Goal: Information Seeking & Learning: Check status

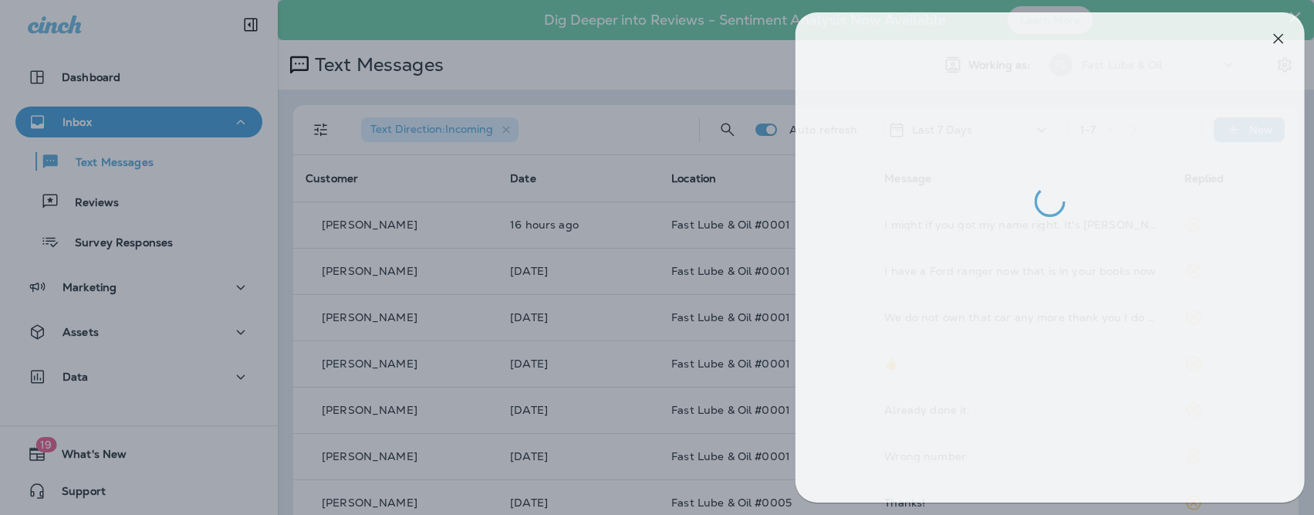
click at [457, 126] on div at bounding box center [668, 257] width 1314 height 515
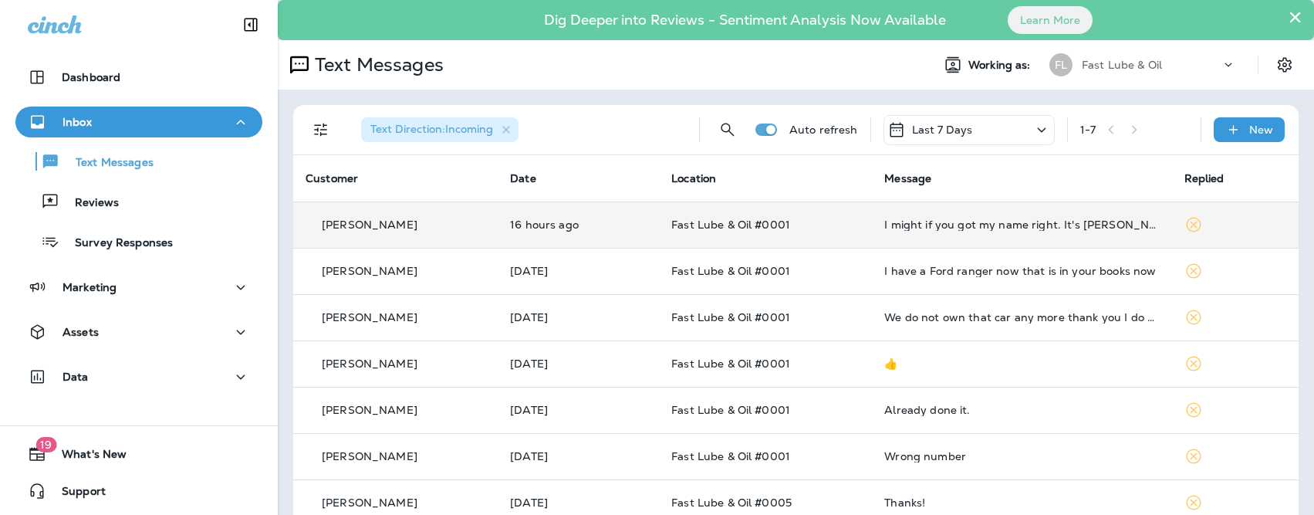
click at [675, 247] on td "Fast Lube & Oil #0001" at bounding box center [765, 224] width 213 height 46
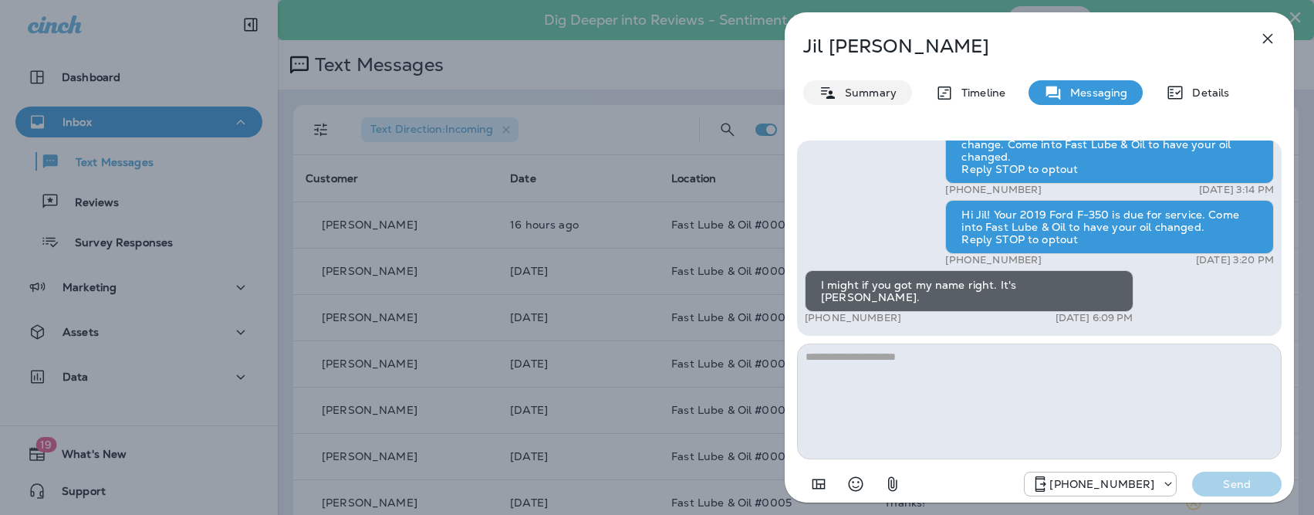
click at [869, 96] on p "Summary" at bounding box center [866, 92] width 59 height 12
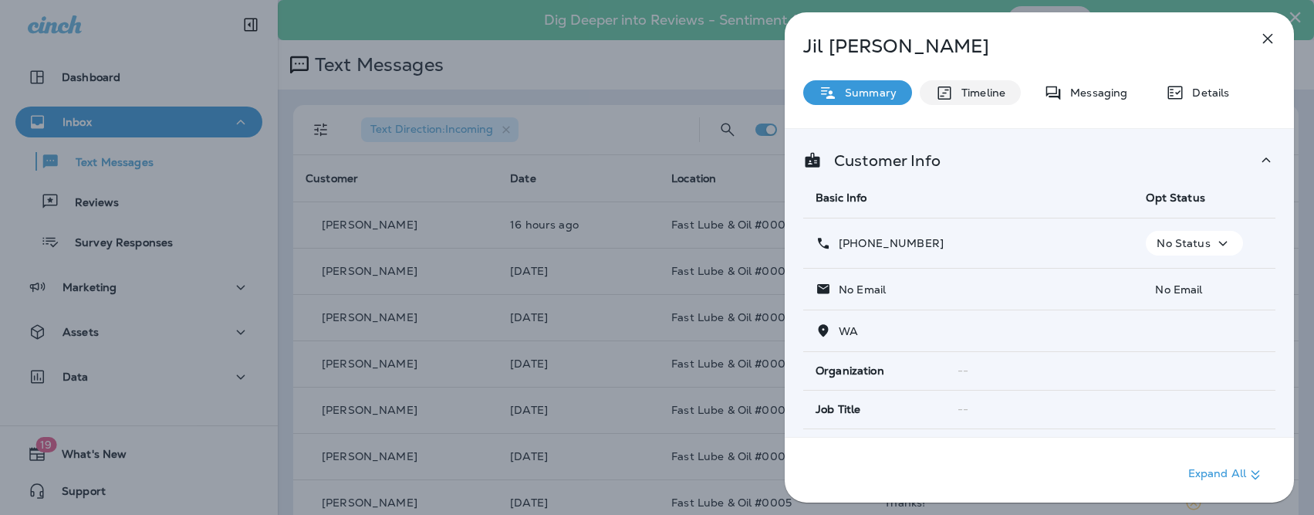
click at [998, 99] on p "Timeline" at bounding box center [980, 92] width 52 height 12
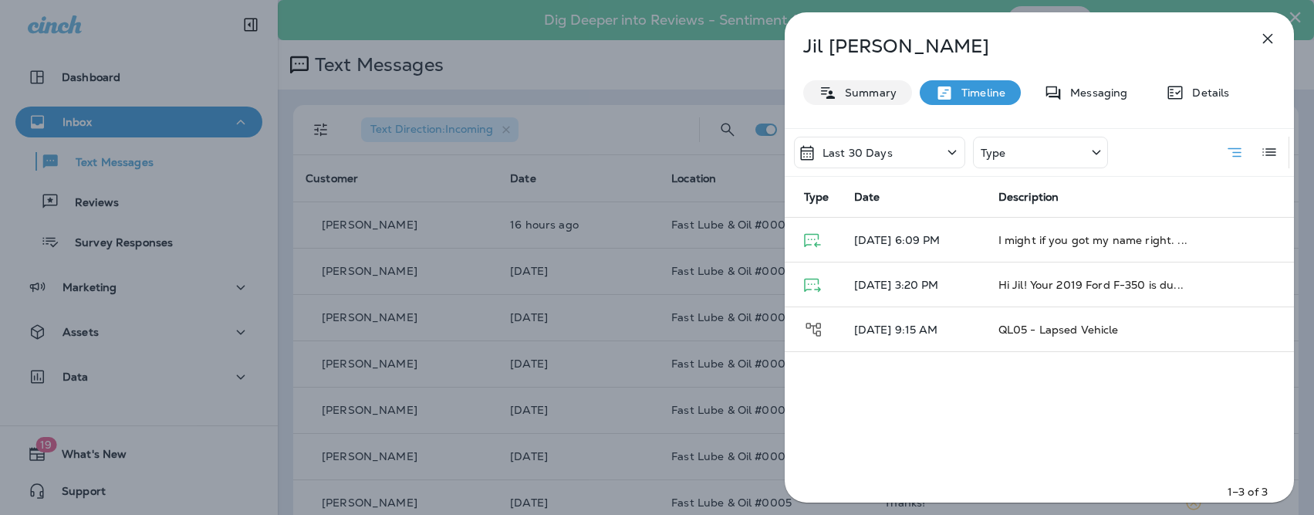
click at [856, 90] on p "Summary" at bounding box center [866, 92] width 59 height 12
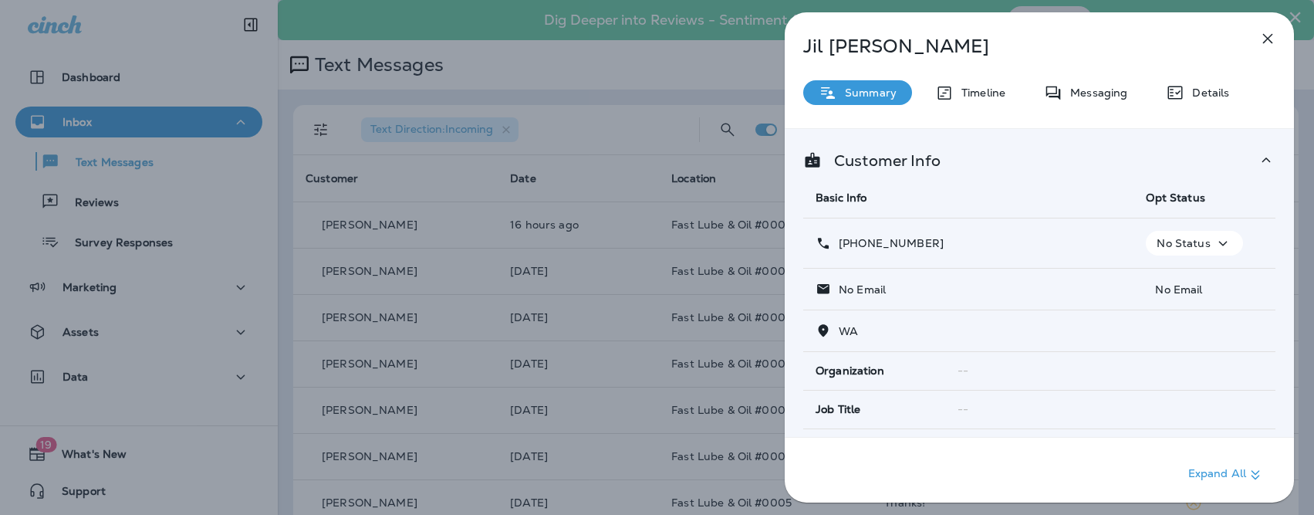
click at [910, 249] on p "[PHONE_NUMBER]" at bounding box center [887, 243] width 113 height 12
